Goal: Navigation & Orientation: Find specific page/section

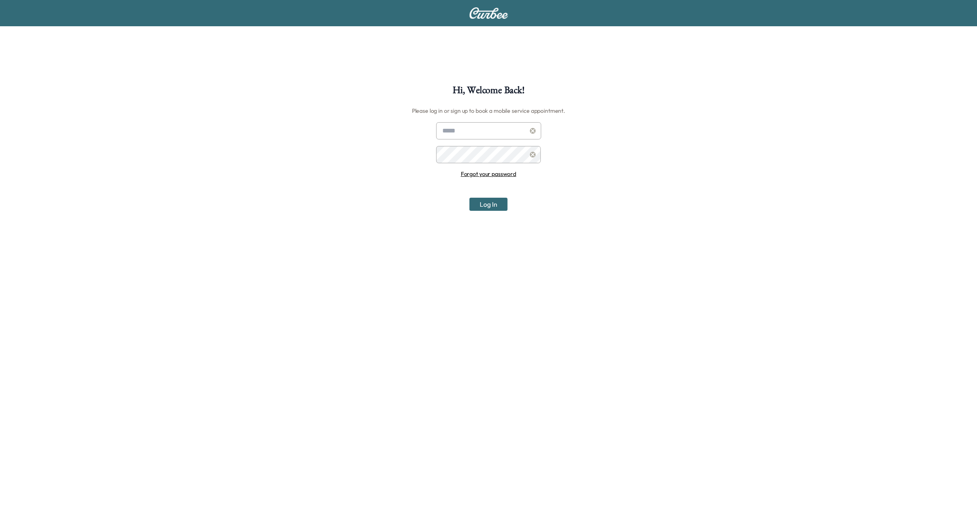
type input "**********"
click at [481, 204] on button "Log In" at bounding box center [489, 204] width 38 height 13
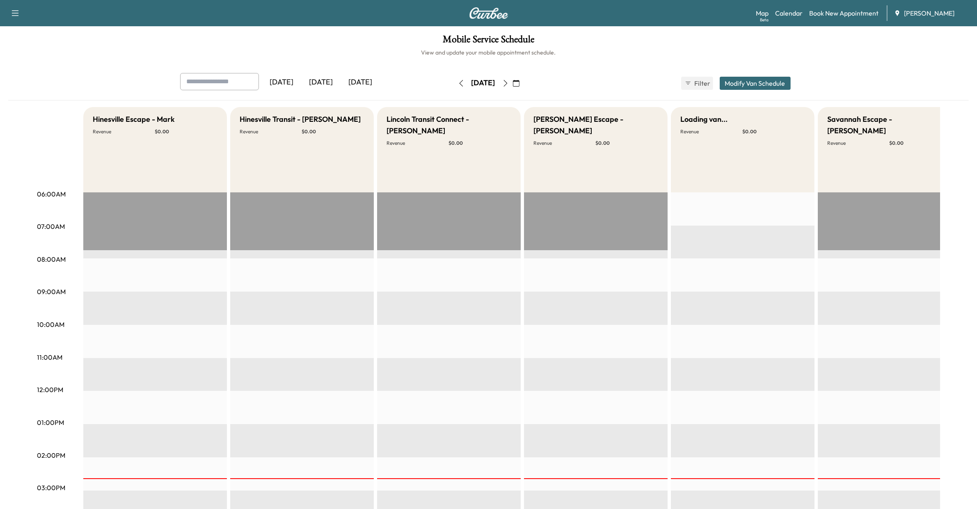
click at [520, 84] on icon "button" at bounding box center [516, 83] width 7 height 7
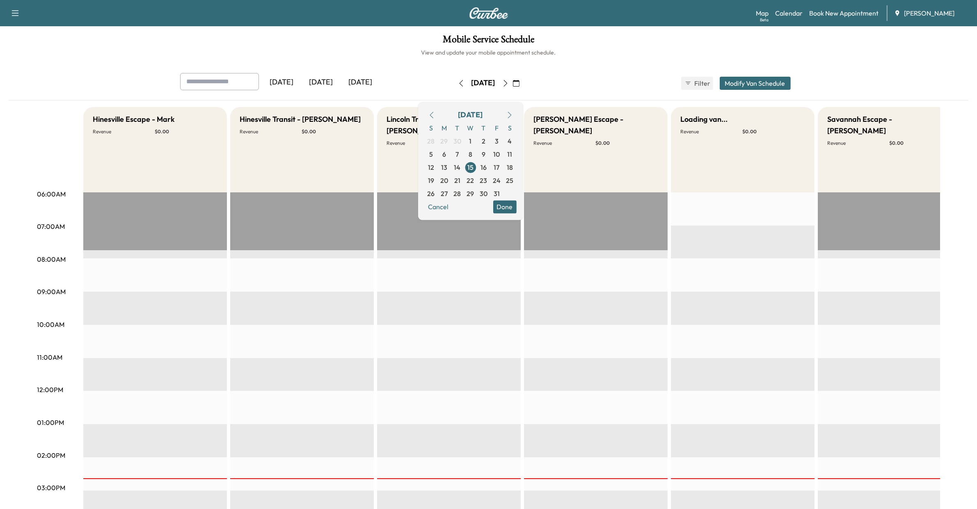
click at [483, 115] on div "[DATE]" at bounding box center [470, 114] width 25 height 11
click at [435, 112] on icon "button" at bounding box center [432, 115] width 7 height 7
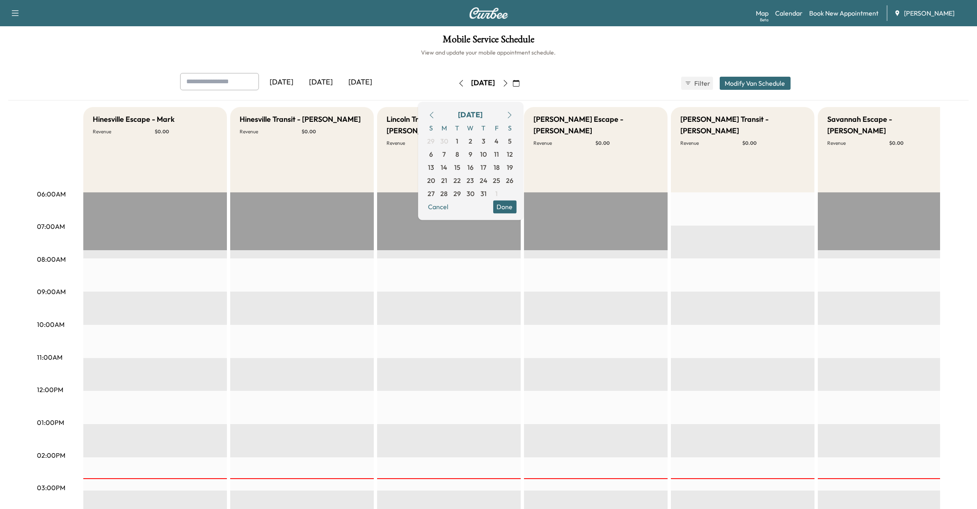
click at [435, 112] on icon "button" at bounding box center [432, 115] width 7 height 7
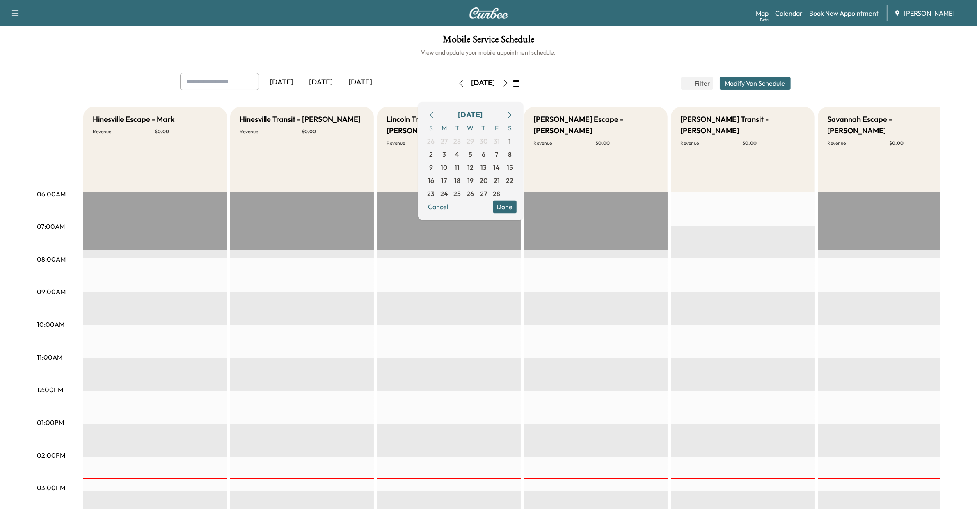
click at [435, 112] on icon "button" at bounding box center [432, 115] width 7 height 7
click at [461, 153] on span "10" at bounding box center [457, 154] width 7 height 10
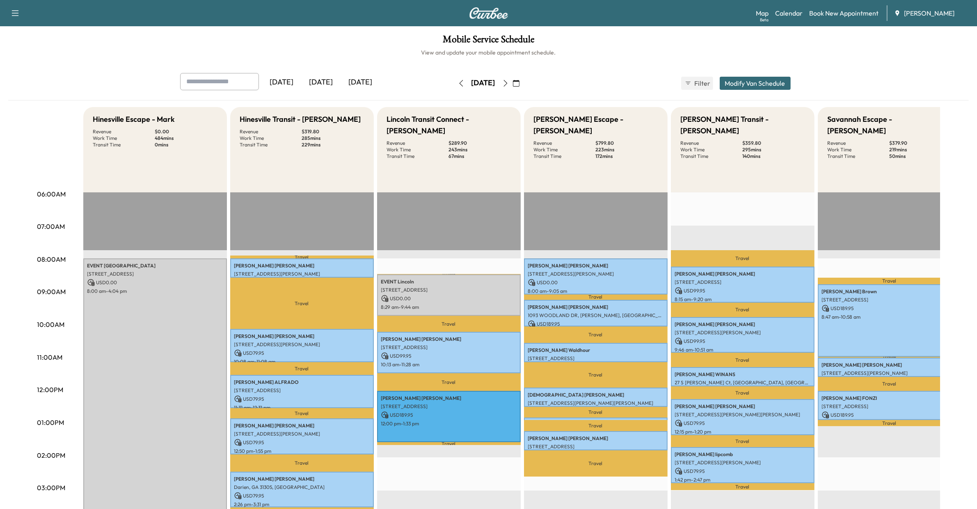
click at [509, 85] on icon "button" at bounding box center [505, 83] width 7 height 7
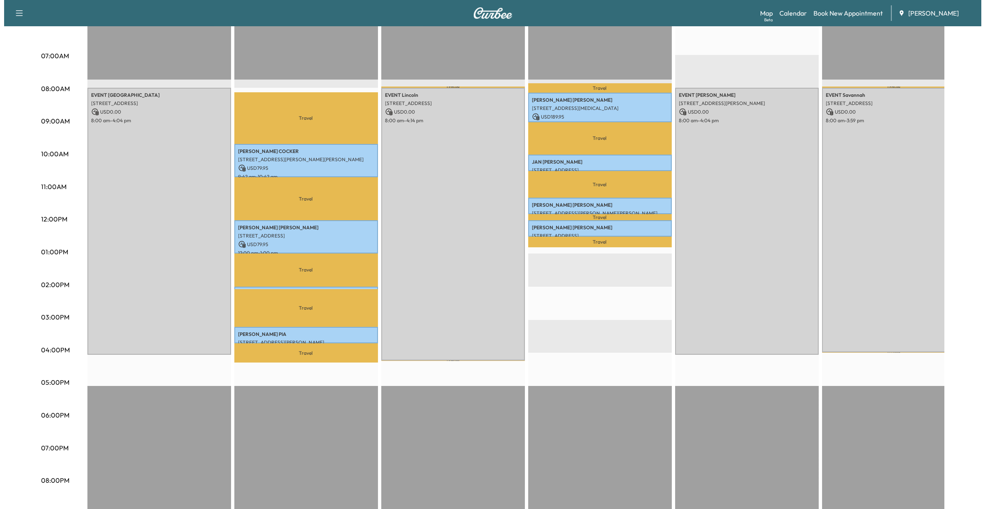
scroll to position [170, 0]
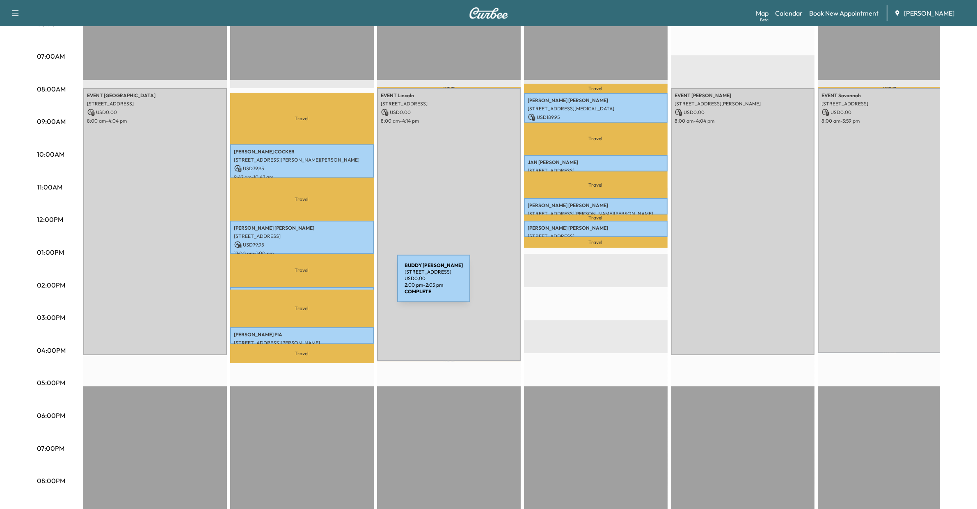
click at [336, 287] on div "[PERSON_NAME] [STREET_ADDRESS] USD 0.00 2:00 pm - 2:05 pm" at bounding box center [302, 291] width 144 height 8
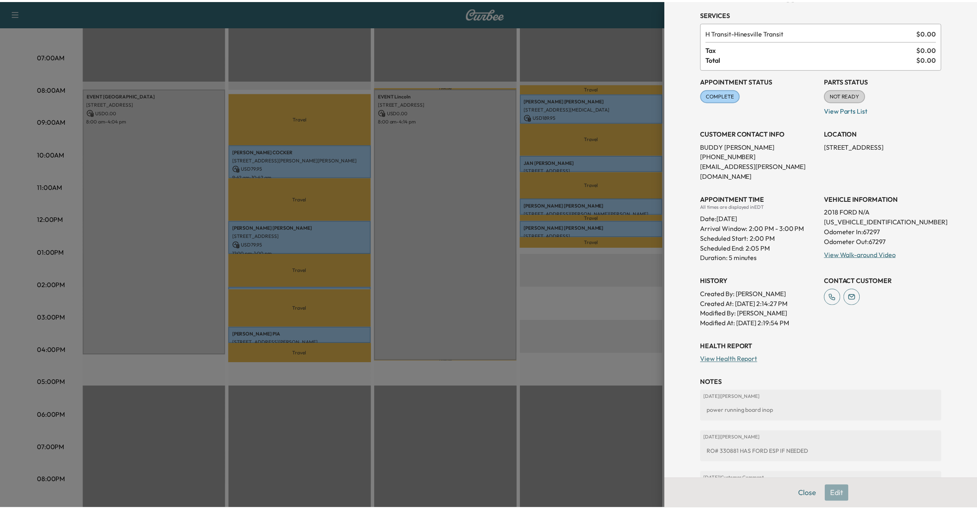
scroll to position [98, 0]
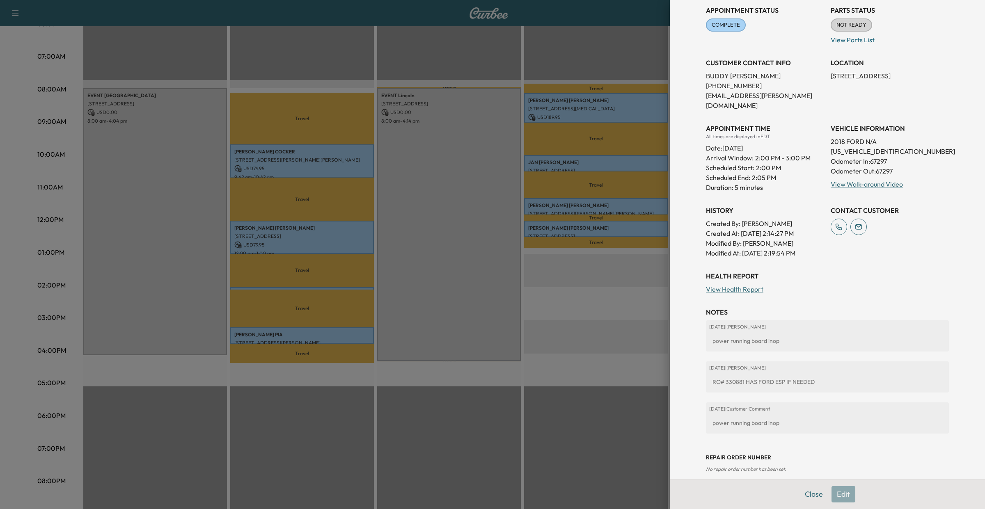
click at [510, 45] on div at bounding box center [492, 254] width 985 height 509
